Goal: Task Accomplishment & Management: Manage account settings

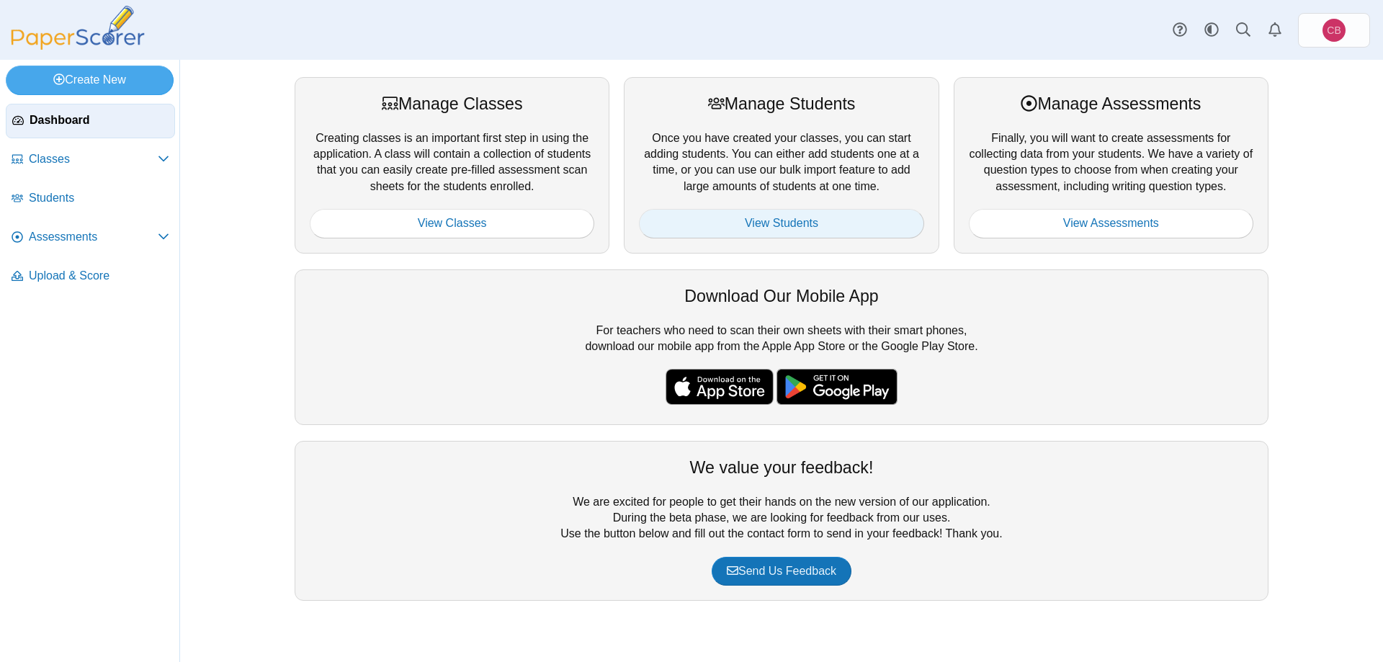
click at [801, 228] on link "View Students" at bounding box center [781, 223] width 284 height 29
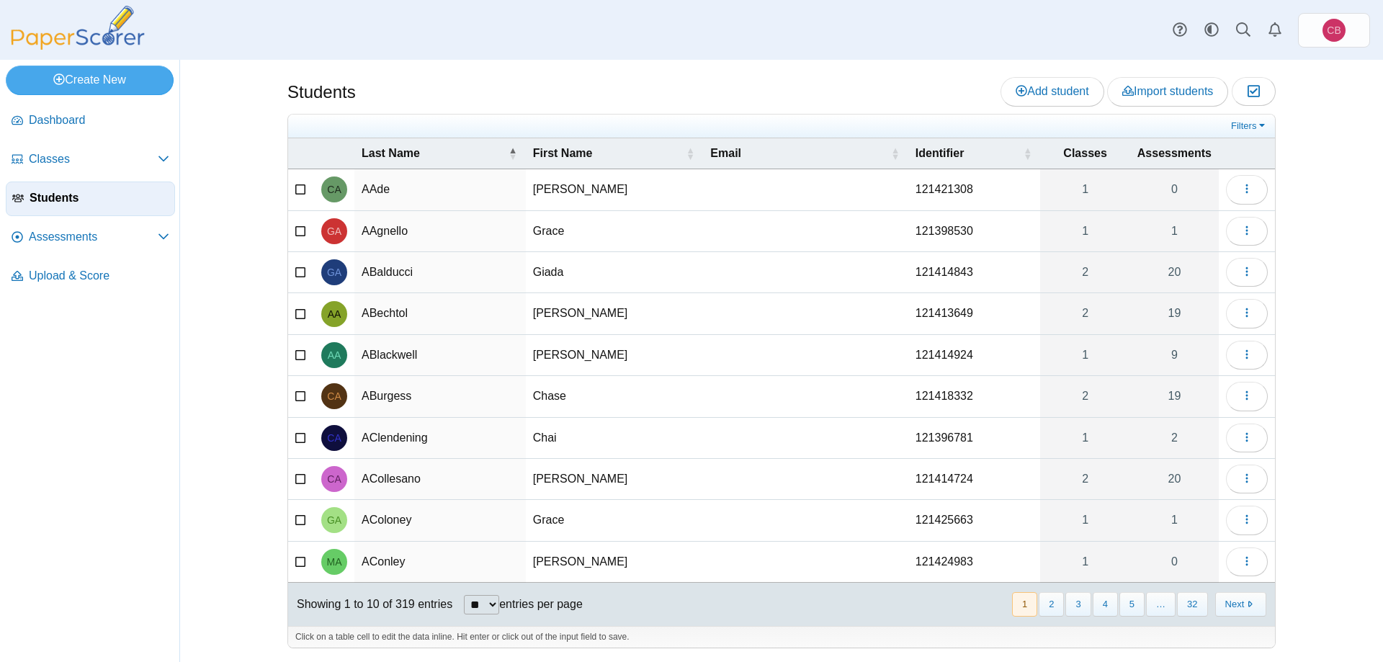
click at [391, 229] on td "AAgnello" at bounding box center [439, 231] width 171 height 41
click at [235, 334] on div "Students Add student Import students Moderation 0" at bounding box center [781, 361] width 1203 height 602
click at [1327, 241] on div "Students Add student Import students Moderation 0" at bounding box center [781, 361] width 1203 height 602
click at [89, 151] on span "Classes" at bounding box center [93, 159] width 129 height 16
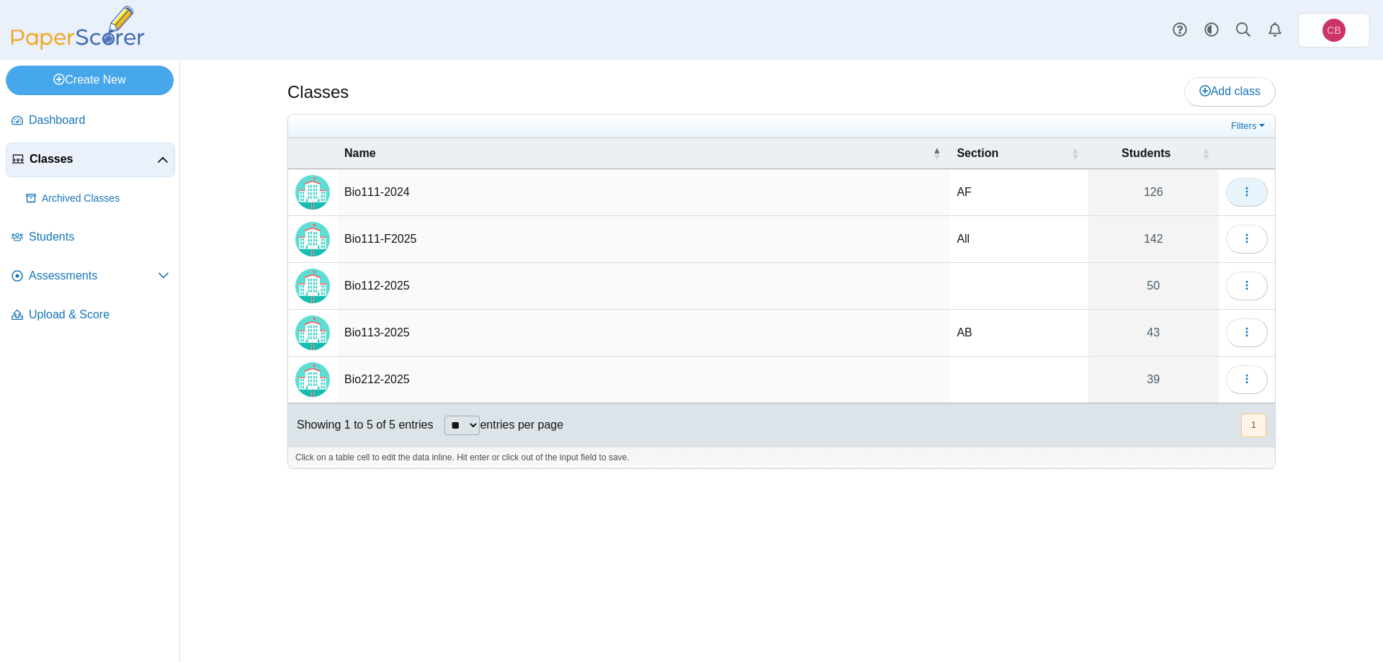
click at [1258, 192] on button "button" at bounding box center [1247, 192] width 42 height 29
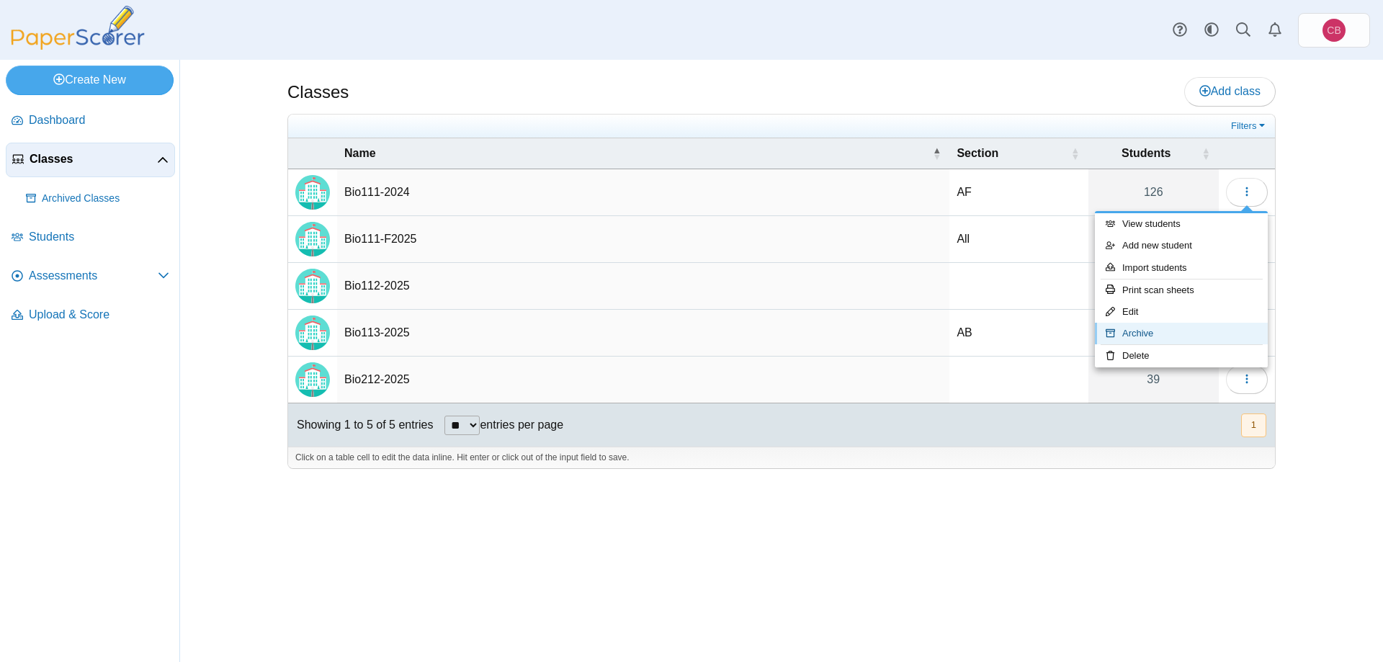
click at [1166, 328] on link "Archive" at bounding box center [1181, 334] width 173 height 22
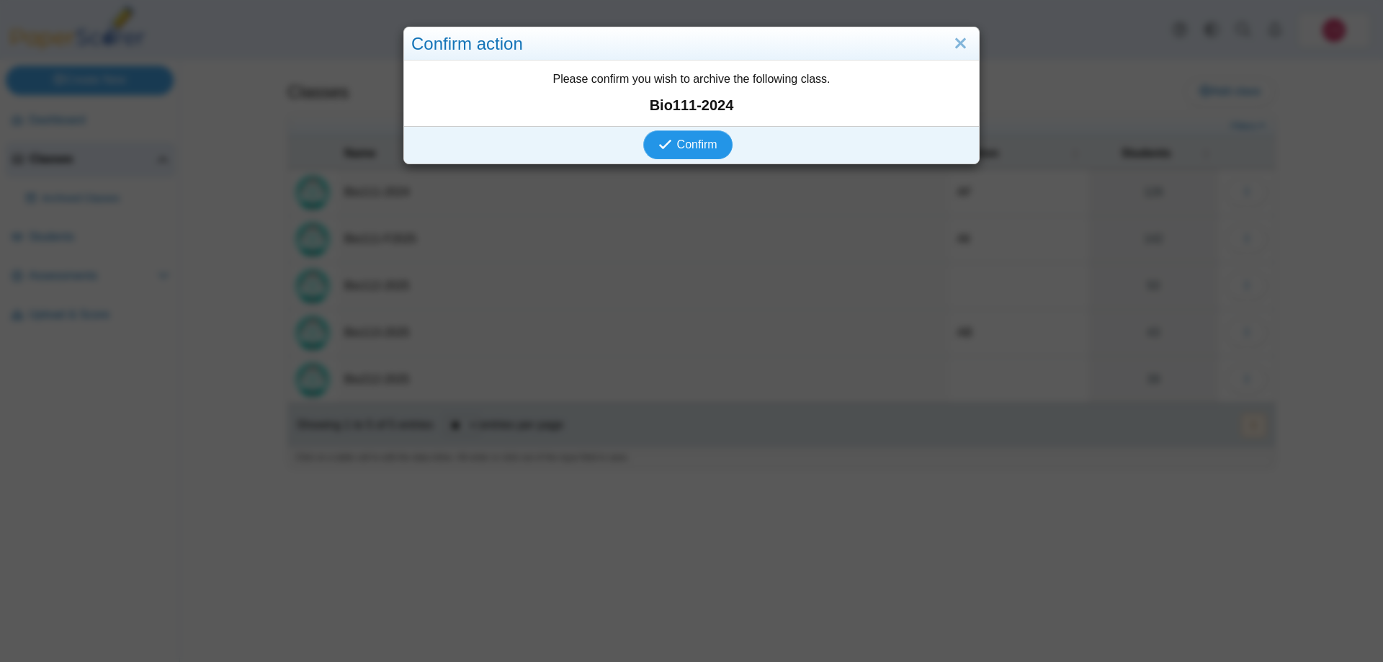
click at [691, 142] on span "Confirm" at bounding box center [697, 144] width 40 height 12
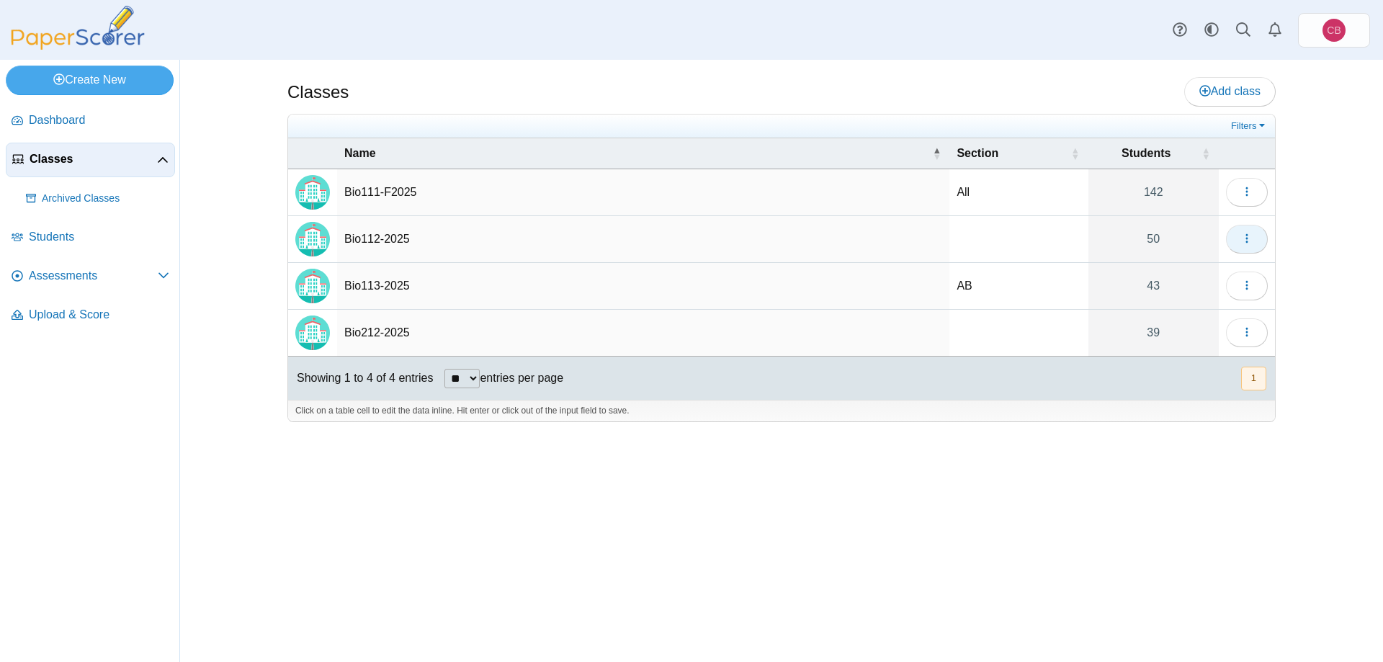
click at [1257, 243] on button "button" at bounding box center [1247, 239] width 42 height 29
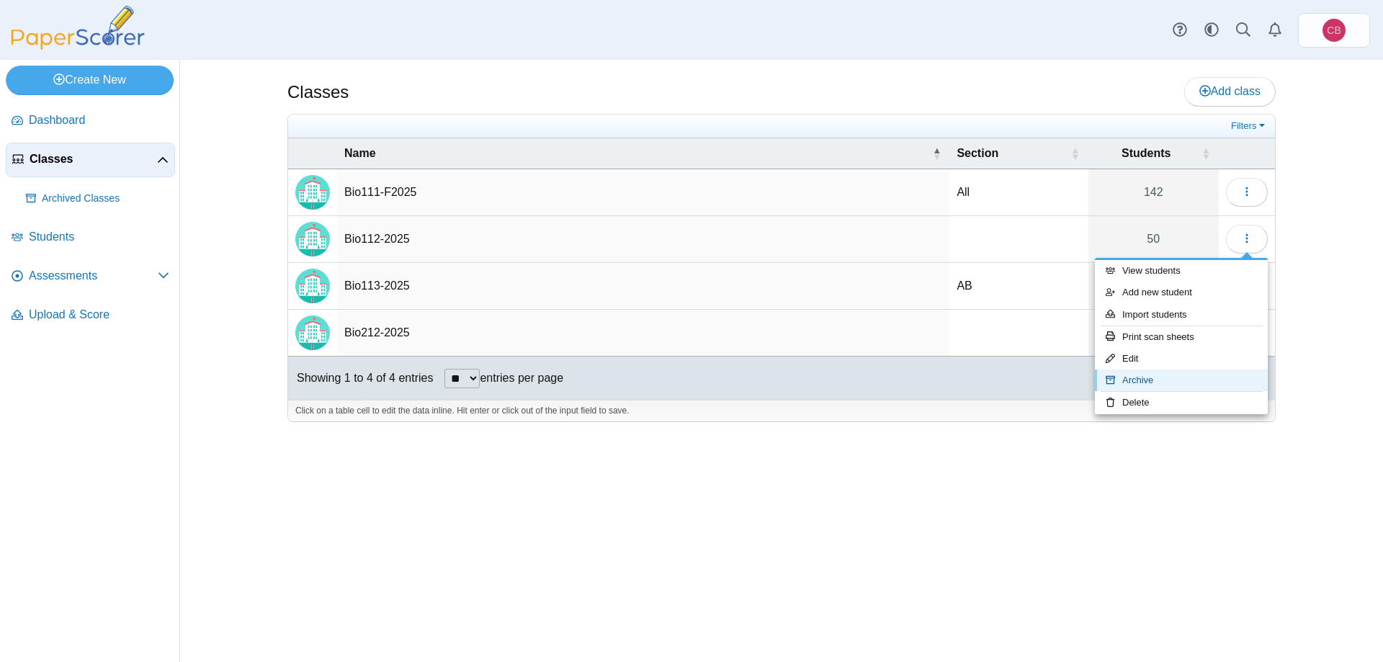
click at [1196, 381] on link "Archive" at bounding box center [1181, 380] width 173 height 22
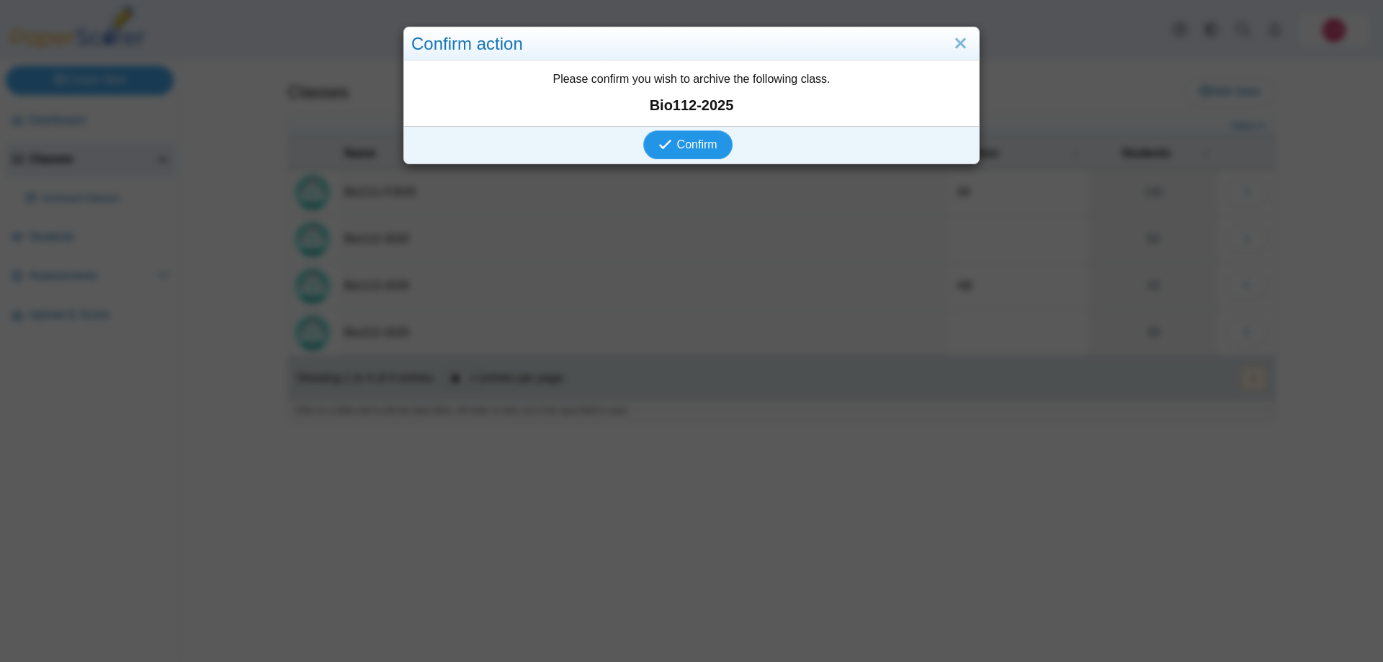
click at [676, 143] on icon "submit" at bounding box center [667, 145] width 18 height 16
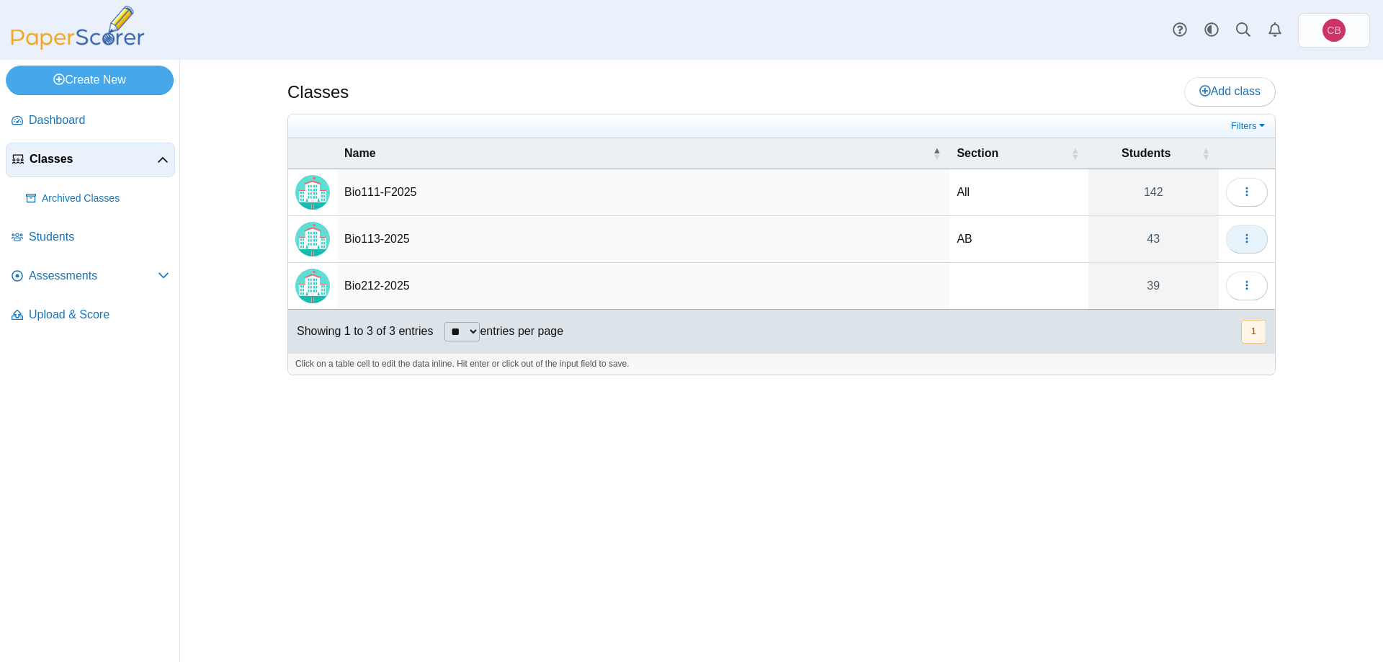
click at [1245, 236] on icon "button" at bounding box center [1247, 239] width 12 height 12
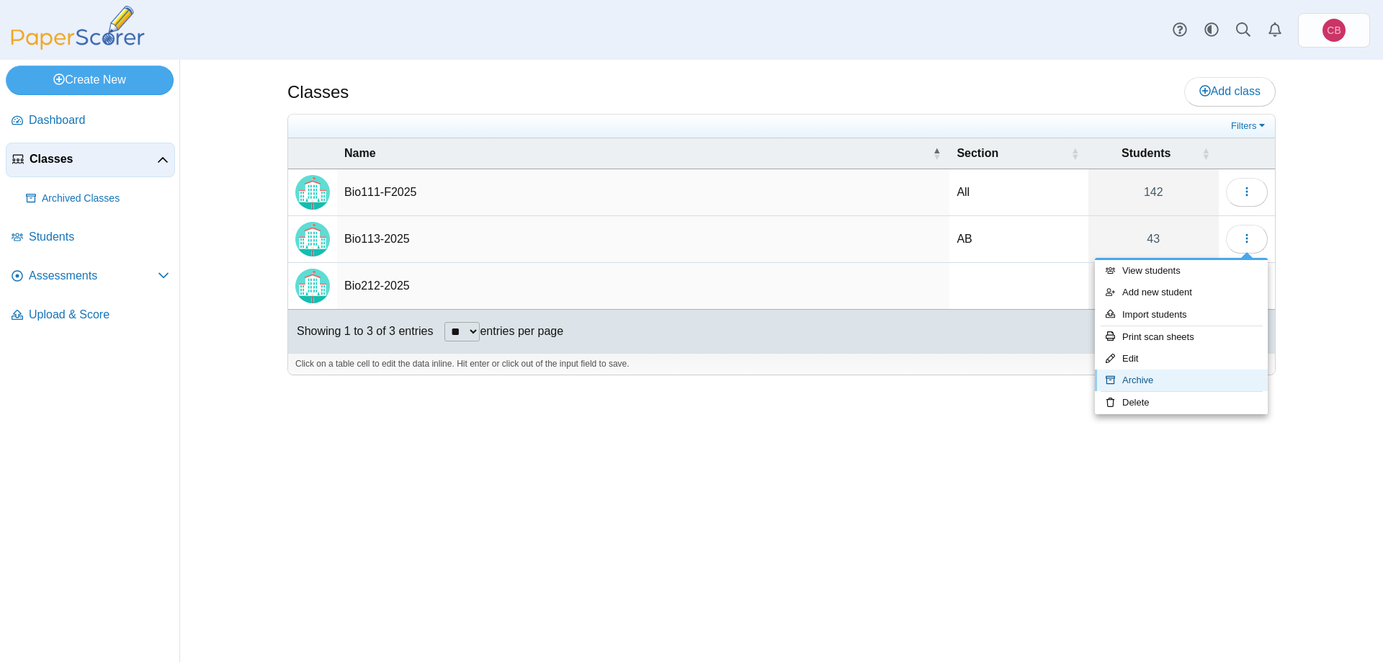
click at [1149, 382] on link "Archive" at bounding box center [1181, 380] width 173 height 22
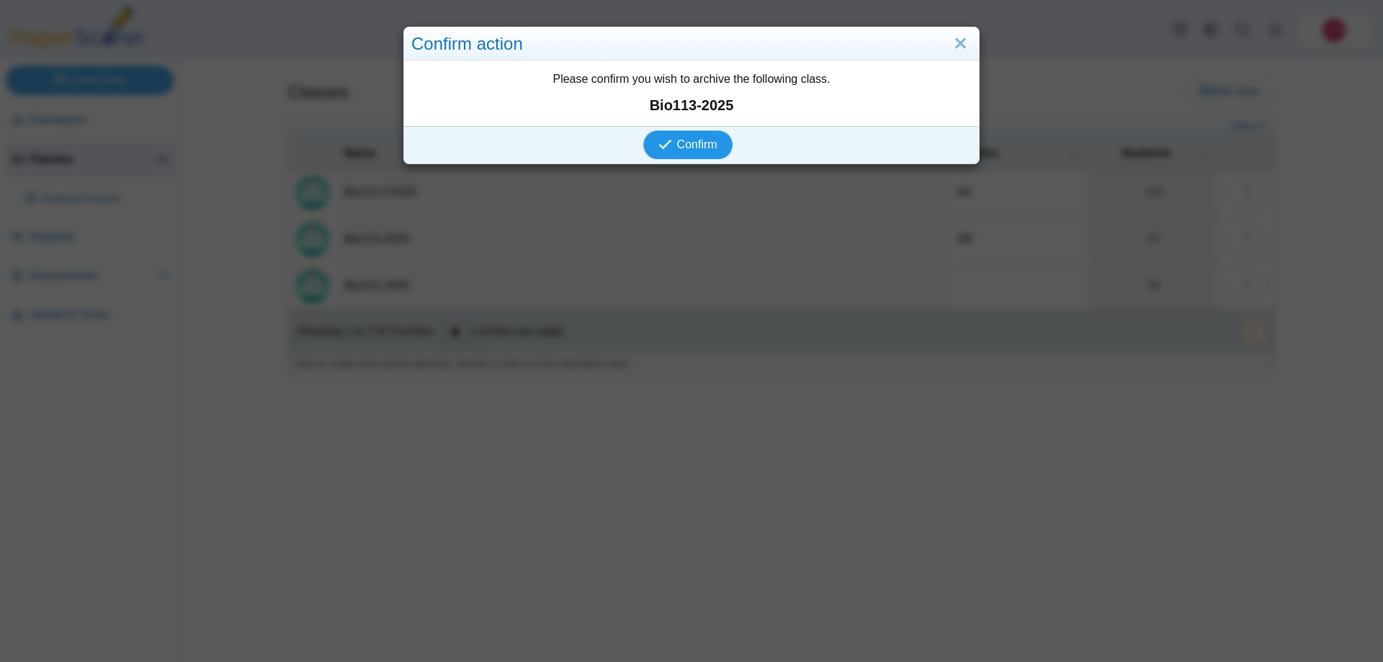
click at [688, 143] on span "Confirm" at bounding box center [697, 144] width 40 height 12
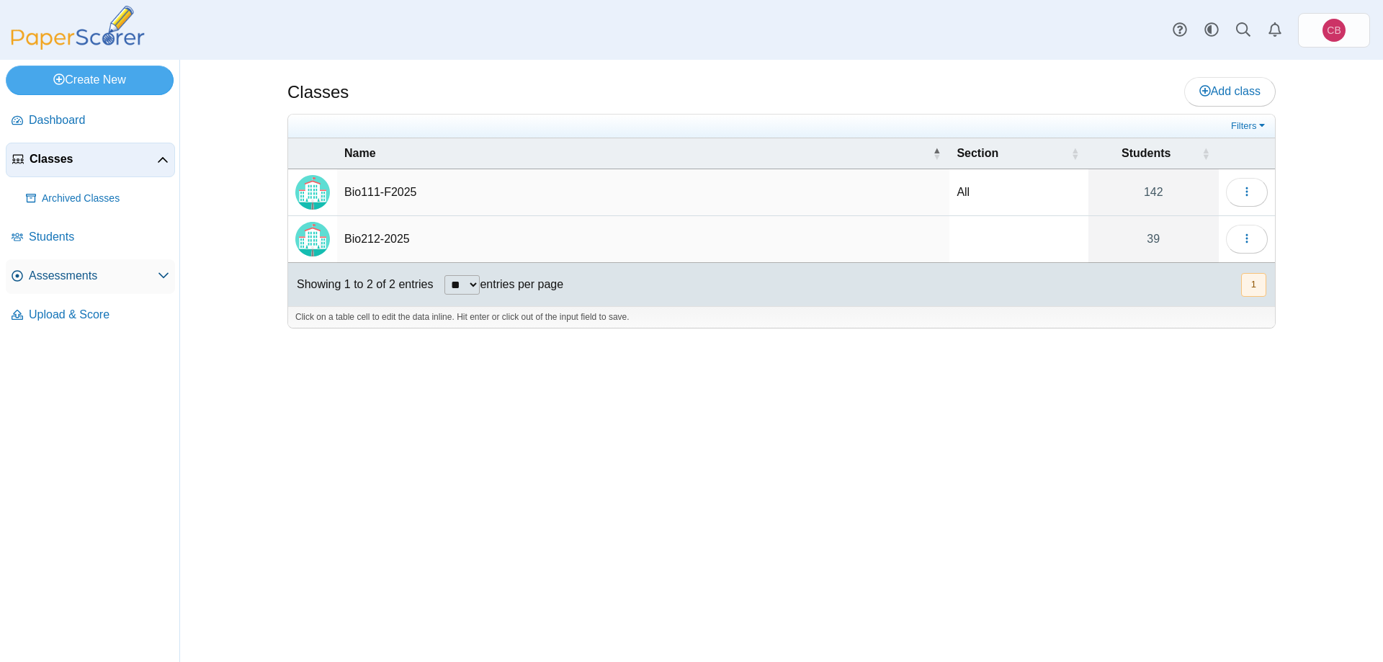
click at [88, 284] on link "Assessments" at bounding box center [90, 276] width 169 height 35
